Goal: Transaction & Acquisition: Purchase product/service

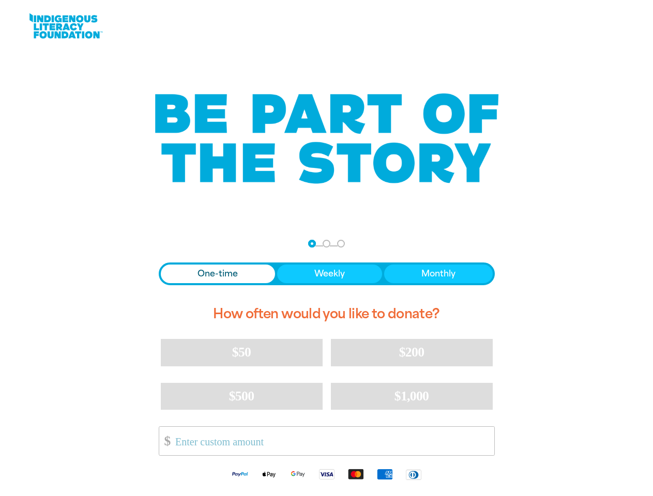
click at [326, 248] on nav "Step 1 Step 2 Step 3" at bounding box center [326, 244] width 37 height 12
click at [173, 244] on div "arrow_back Back Step 1 Step 2 Step 3" at bounding box center [327, 244] width 336 height 12
click at [312, 243] on div "Navigate to step 1 of 3 to enter your donation amount" at bounding box center [312, 243] width 3 height 3
click at [218, 274] on span "One-time" at bounding box center [217, 274] width 40 height 12
click at [329, 274] on span "Weekly" at bounding box center [329, 274] width 30 height 12
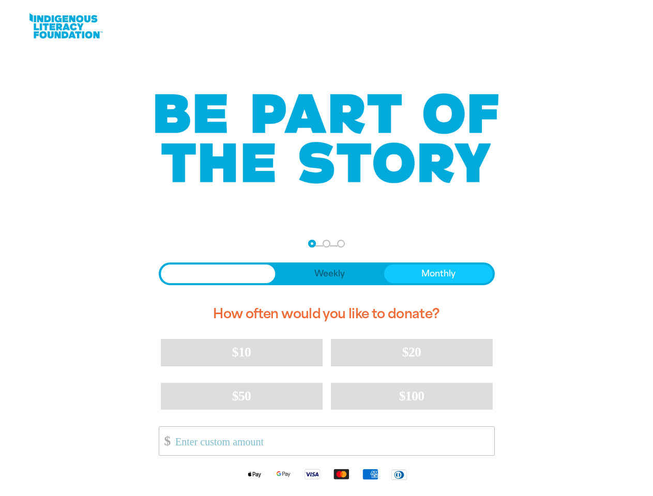
click at [438, 274] on span "Monthly" at bounding box center [438, 274] width 34 height 12
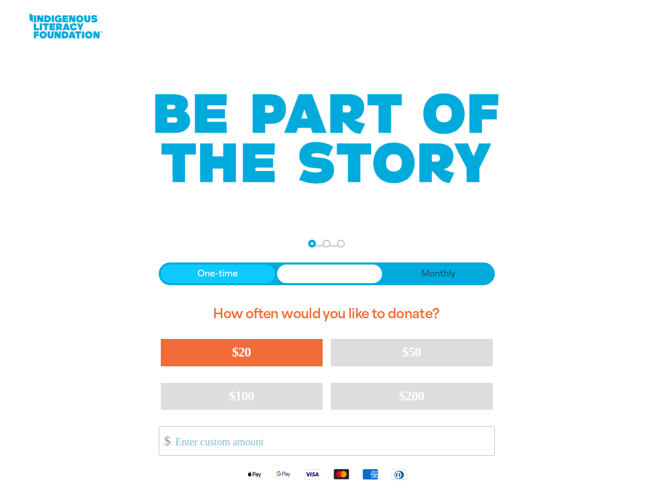
click at [241, 352] on span "$20" at bounding box center [241, 352] width 19 height 15
